Goal: Information Seeking & Learning: Learn about a topic

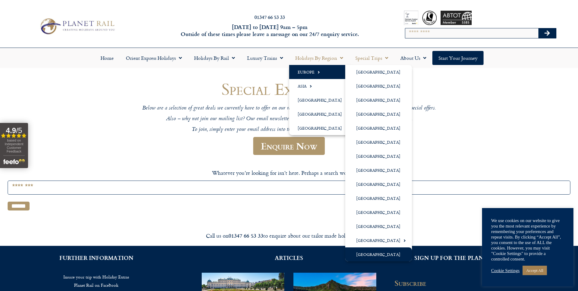
click at [373, 253] on link "[GEOGRAPHIC_DATA]" at bounding box center [378, 254] width 67 height 14
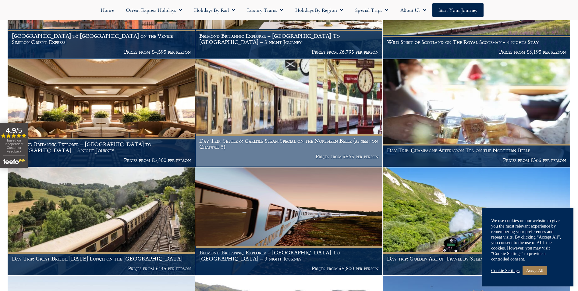
scroll to position [183, 0]
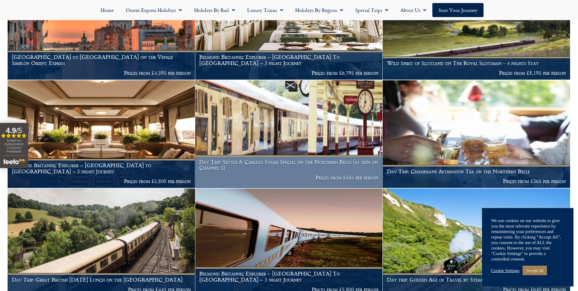
click at [308, 128] on img at bounding box center [288, 134] width 187 height 108
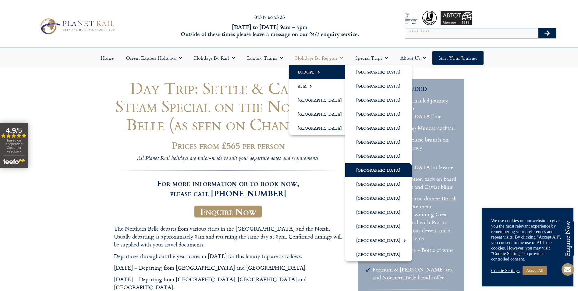
click at [369, 169] on link "[GEOGRAPHIC_DATA]" at bounding box center [378, 170] width 67 height 14
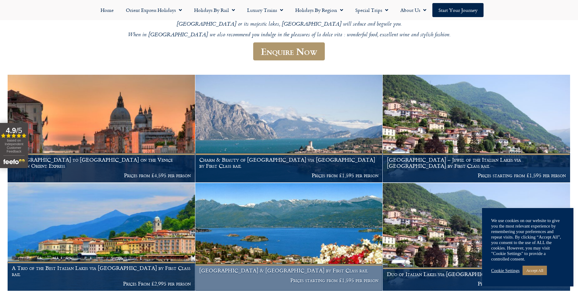
scroll to position [122, 0]
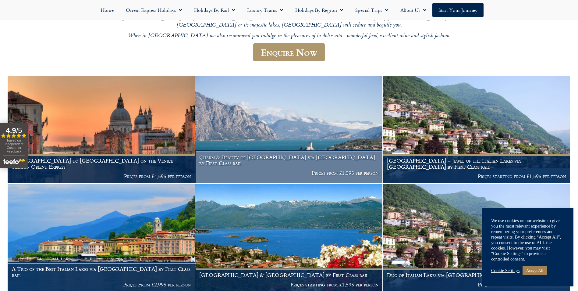
click at [299, 126] on img at bounding box center [288, 130] width 187 height 108
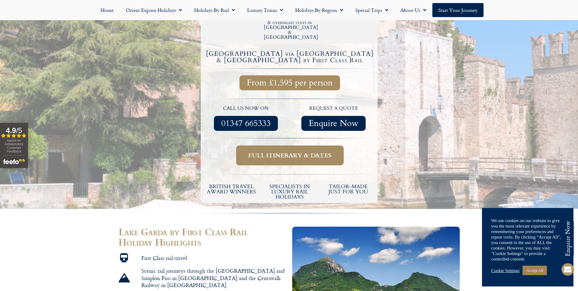
scroll to position [213, 0]
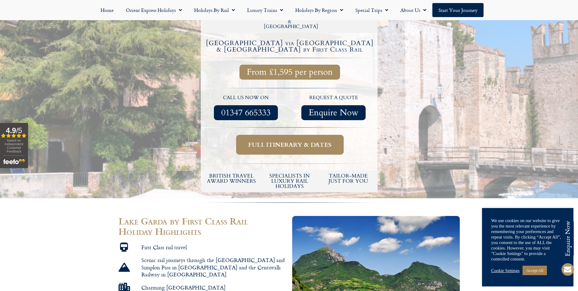
click at [288, 141] on span "Full itinerary & dates" at bounding box center [289, 145] width 83 height 8
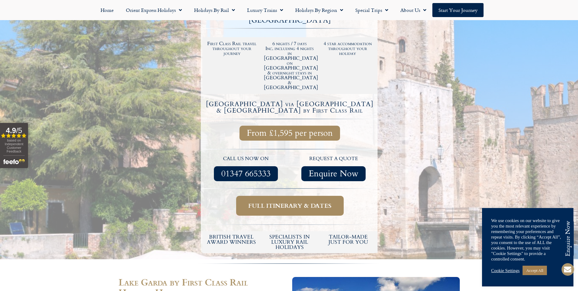
scroll to position [122, 0]
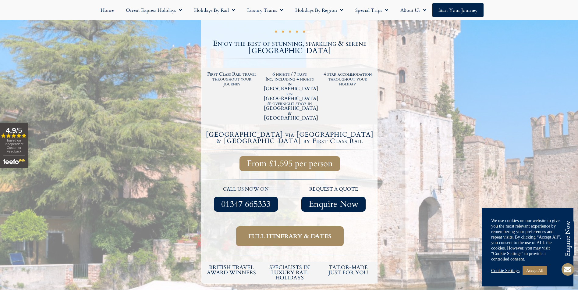
click at [297, 232] on span "Full itinerary & dates" at bounding box center [289, 236] width 83 height 8
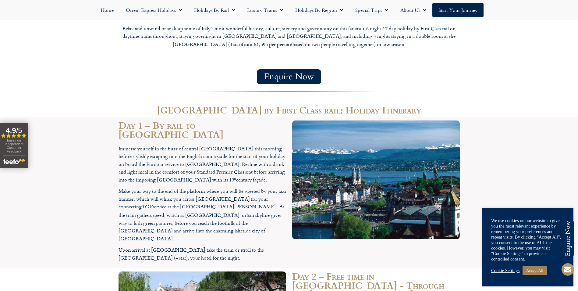
scroll to position [518, 0]
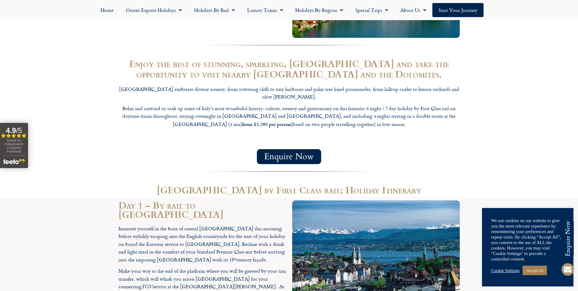
click at [301, 153] on span "Enquire Now" at bounding box center [289, 157] width 50 height 8
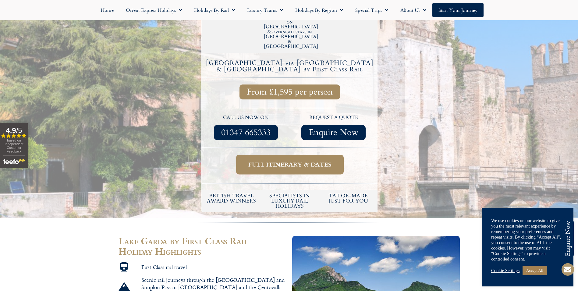
scroll to position [183, 0]
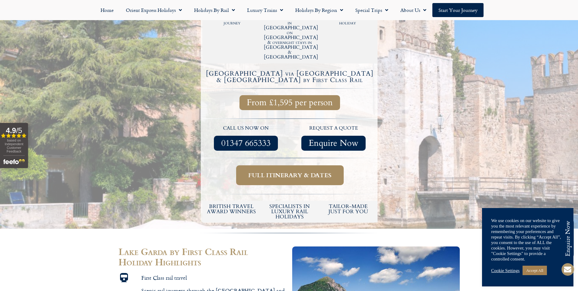
click at [293, 171] on span "Full itinerary & dates" at bounding box center [289, 175] width 83 height 8
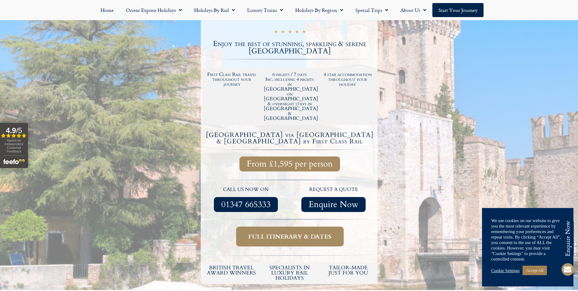
scroll to position [122, 0]
click at [286, 232] on span "Full itinerary & dates" at bounding box center [289, 236] width 83 height 8
click at [314, 232] on span "Full itinerary & dates" at bounding box center [289, 236] width 83 height 8
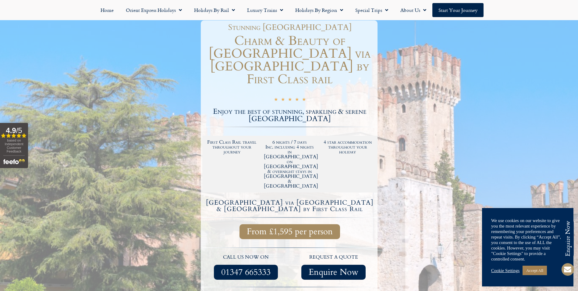
scroll to position [61, 0]
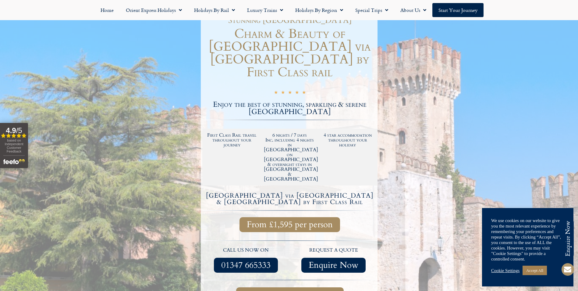
click at [346, 261] on span "Enquire Now" at bounding box center [334, 265] width 50 height 8
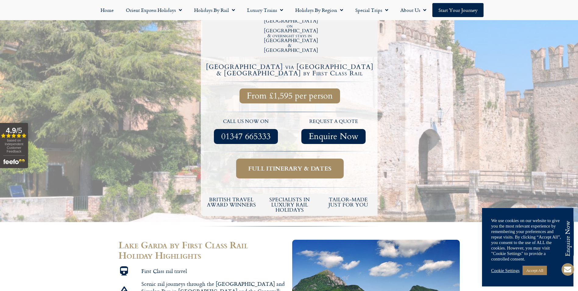
scroll to position [183, 0]
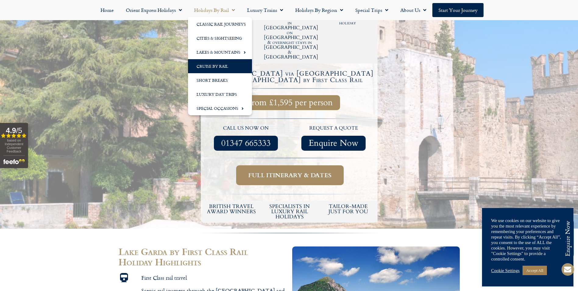
click at [220, 66] on link "Cruise by Rail" at bounding box center [220, 66] width 64 height 14
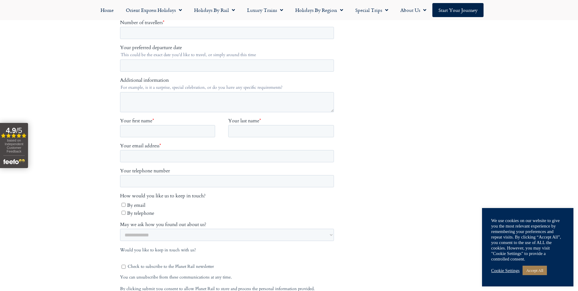
scroll to position [183, 0]
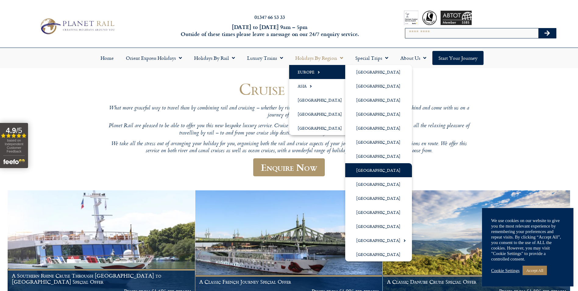
click at [377, 169] on link "[GEOGRAPHIC_DATA]" at bounding box center [378, 170] width 67 height 14
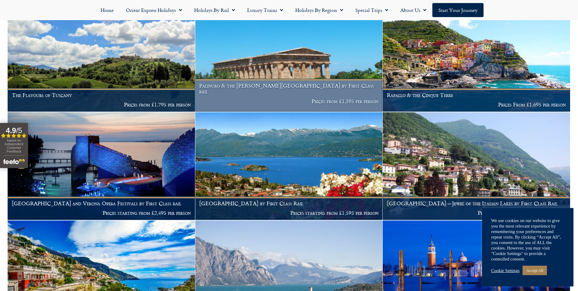
scroll to position [853, 0]
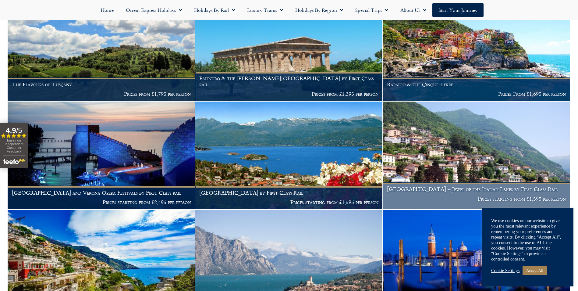
click at [438, 147] on img at bounding box center [476, 156] width 187 height 108
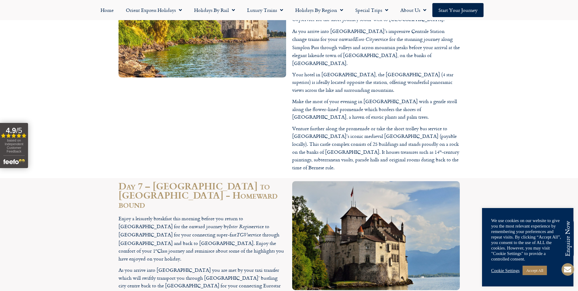
drag, startPoint x: 308, startPoint y: 115, endPoint x: 305, endPoint y: 122, distance: 7.1
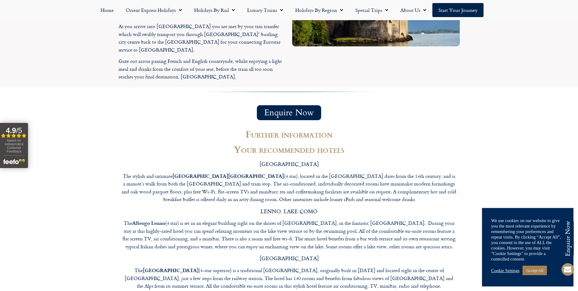
scroll to position [1737, 0]
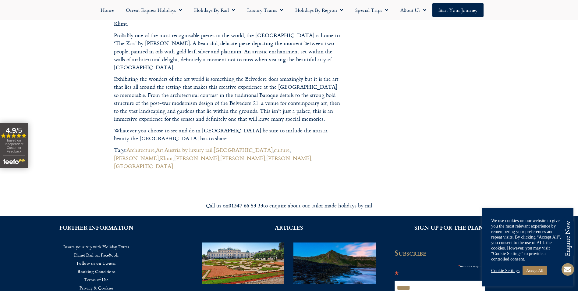
scroll to position [488, 0]
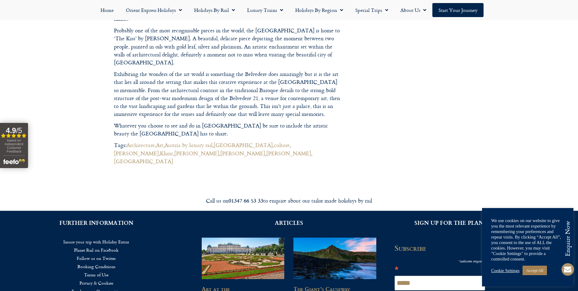
click at [326, 230] on img at bounding box center [335, 258] width 84 height 56
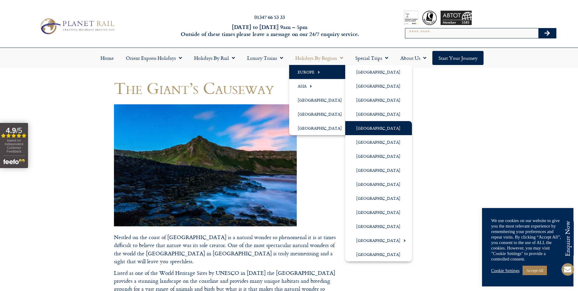
click at [369, 128] on link "[GEOGRAPHIC_DATA]" at bounding box center [378, 128] width 67 height 14
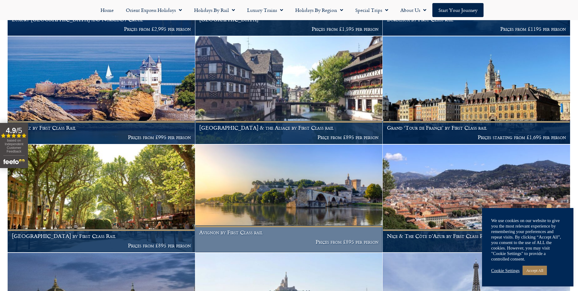
scroll to position [640, 0]
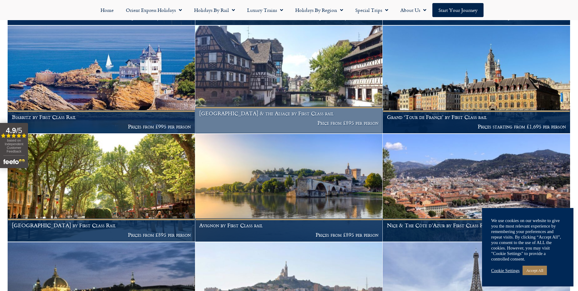
click at [292, 80] on img at bounding box center [288, 80] width 187 height 108
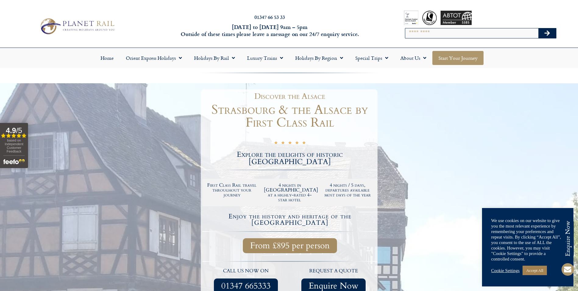
click at [456, 58] on link "Start your Journey" at bounding box center [458, 58] width 51 height 14
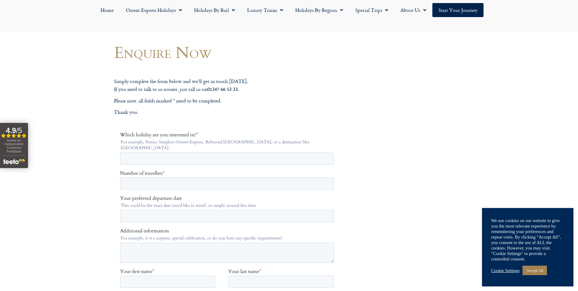
scroll to position [30, 0]
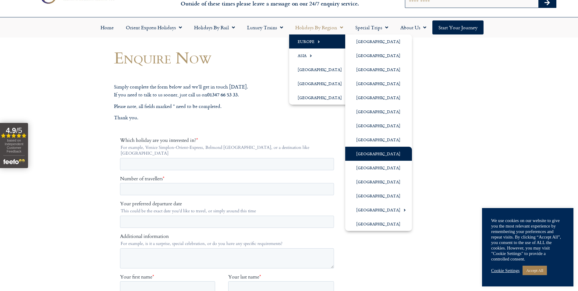
click at [392, 153] on link "[GEOGRAPHIC_DATA]" at bounding box center [378, 154] width 67 height 14
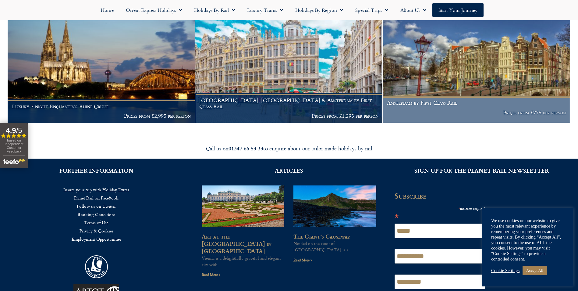
scroll to position [122, 0]
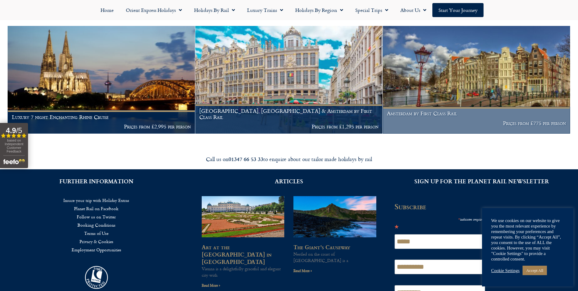
click at [490, 98] on img at bounding box center [476, 80] width 187 height 108
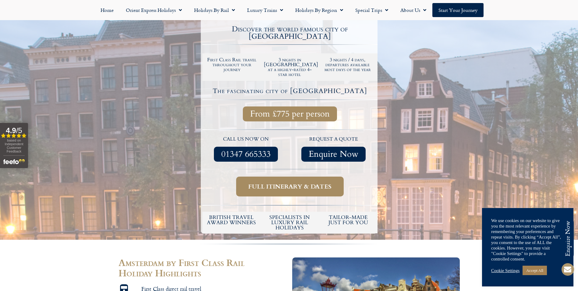
scroll to position [122, 0]
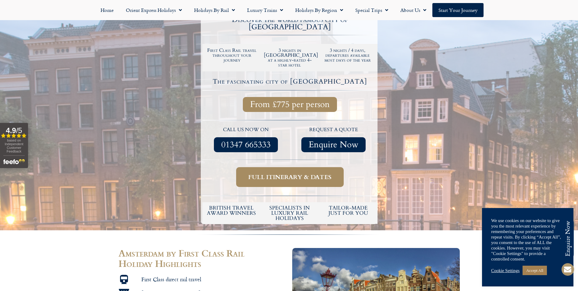
click at [297, 173] on span "Full itinerary & dates" at bounding box center [289, 177] width 83 height 8
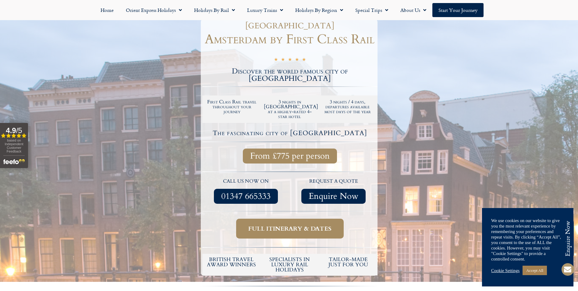
scroll to position [61, 0]
